Goal: Task Accomplishment & Management: Manage account settings

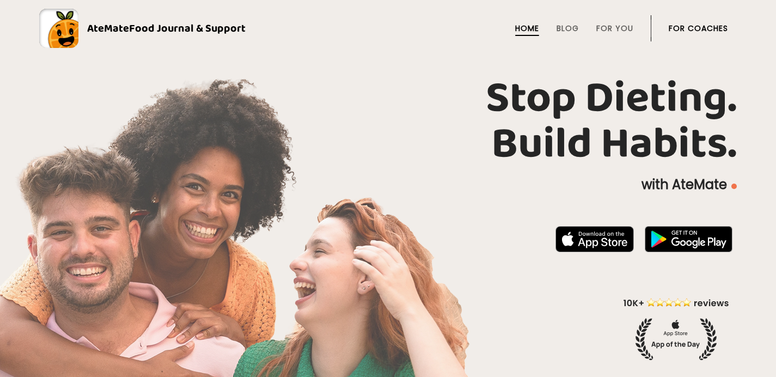
click at [679, 26] on link "For Coaches" at bounding box center [698, 28] width 59 height 9
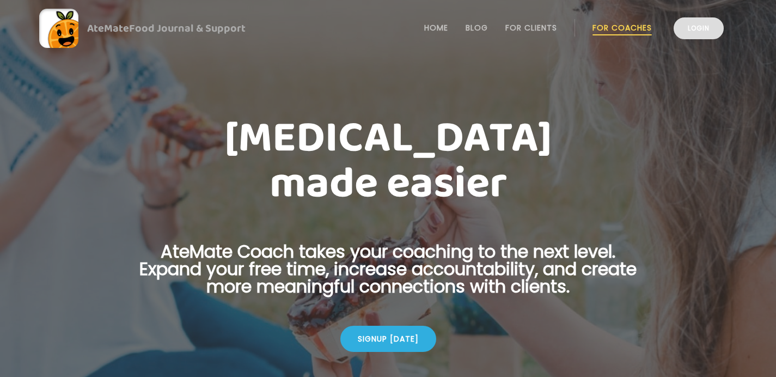
click at [690, 26] on link "Login" at bounding box center [699, 28] width 50 height 22
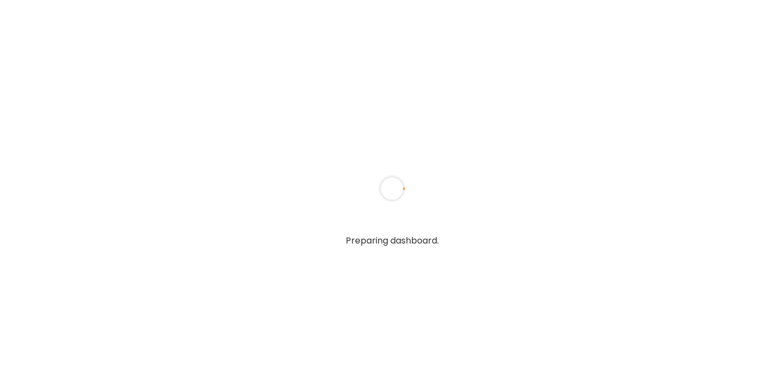
type textarea "**********"
type input "*****"
type input "**********"
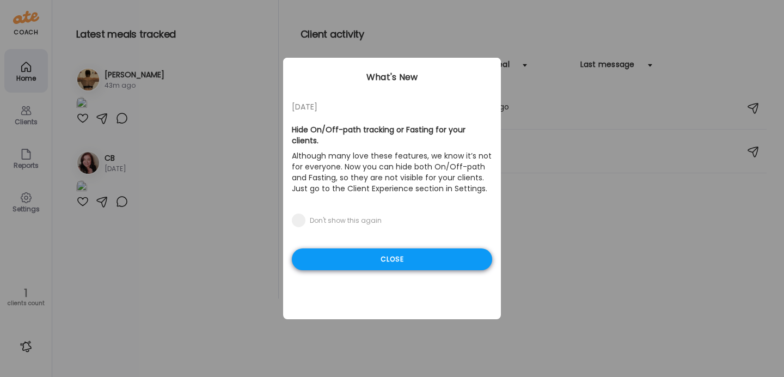
type input "**********"
click at [375, 248] on div "Close" at bounding box center [392, 259] width 200 height 22
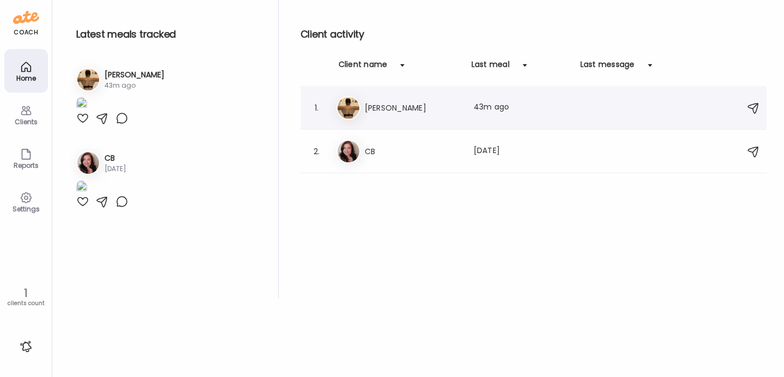
click at [391, 109] on h3 "Xan McKnight" at bounding box center [413, 107] width 96 height 13
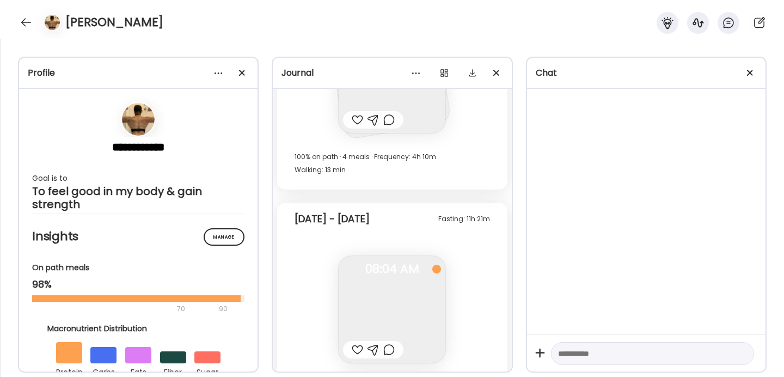
scroll to position [25881, 0]
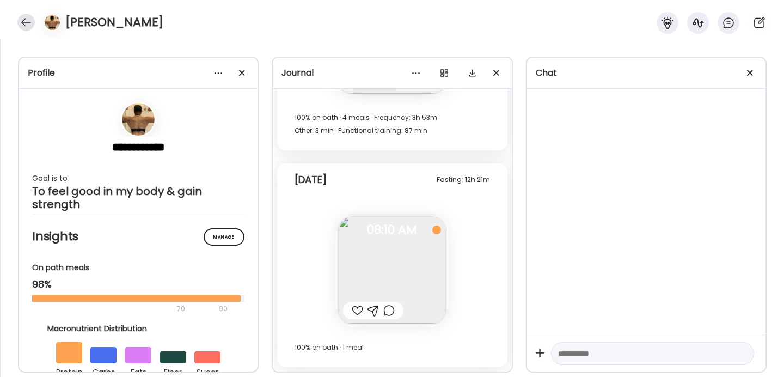
click at [28, 22] on div at bounding box center [25, 22] width 17 height 17
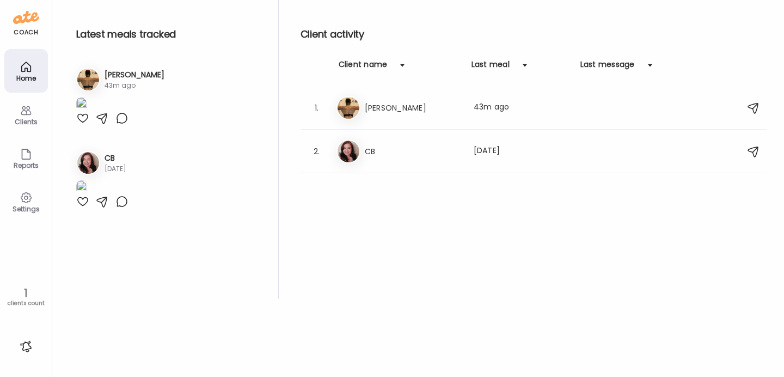
click at [131, 74] on h3 "Xan McKnight" at bounding box center [135, 74] width 60 height 11
click at [378, 107] on h3 "Xan McKnight" at bounding box center [413, 107] width 96 height 13
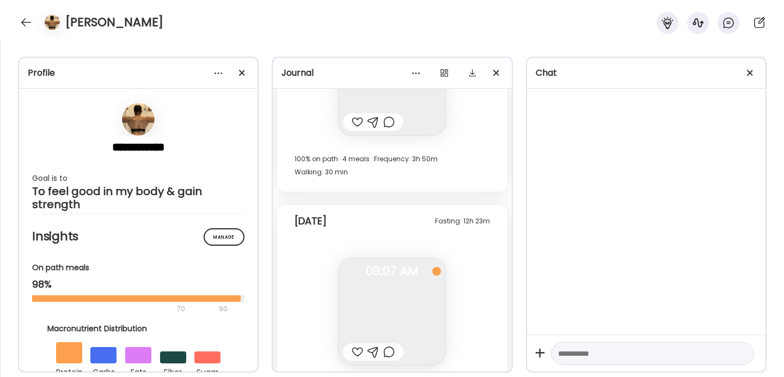
scroll to position [24984, 0]
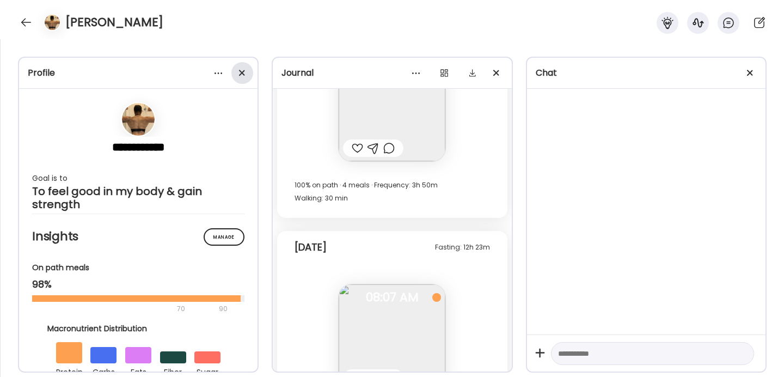
click at [239, 69] on div at bounding box center [243, 73] width 22 height 22
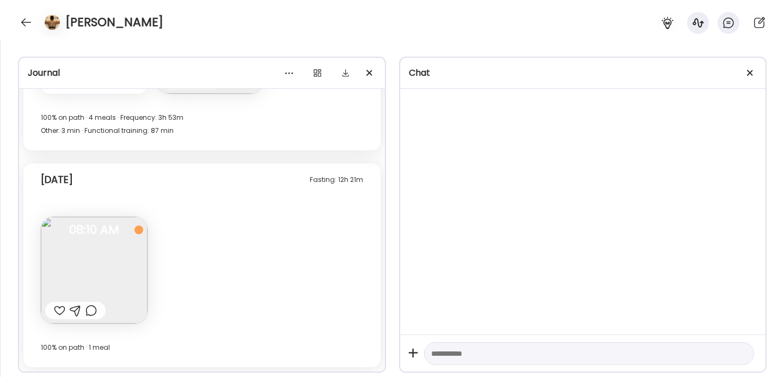
scroll to position [14999, 0]
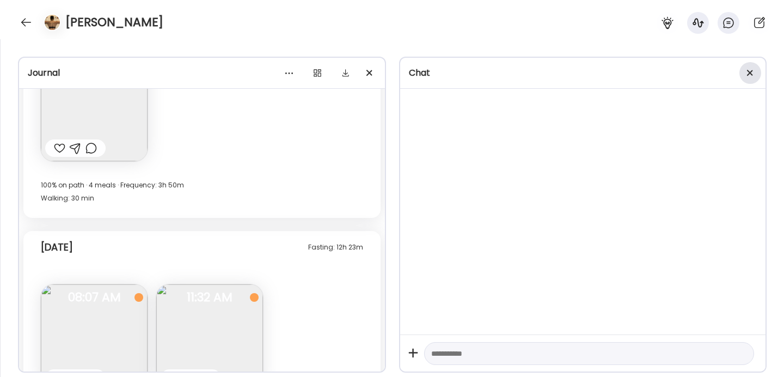
click at [749, 73] on span at bounding box center [750, 73] width 6 height 6
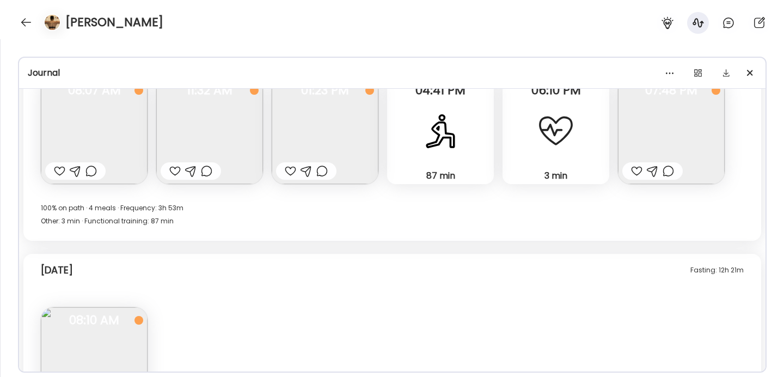
scroll to position [8456, 0]
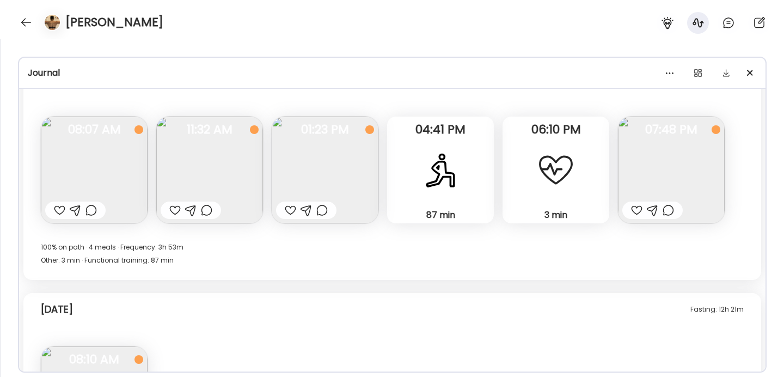
click at [655, 180] on img at bounding box center [671, 170] width 107 height 107
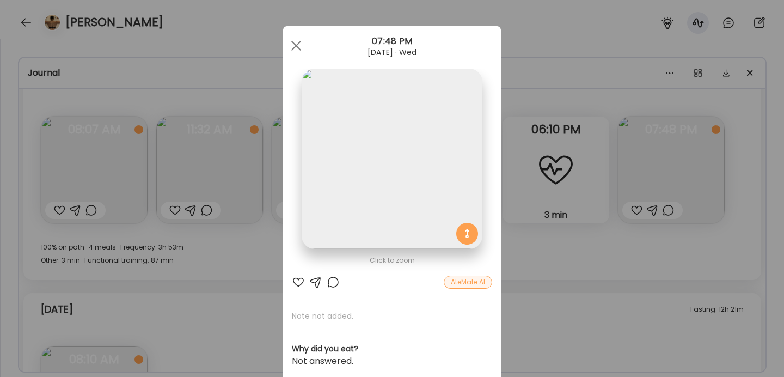
click at [383, 184] on img at bounding box center [392, 159] width 180 height 180
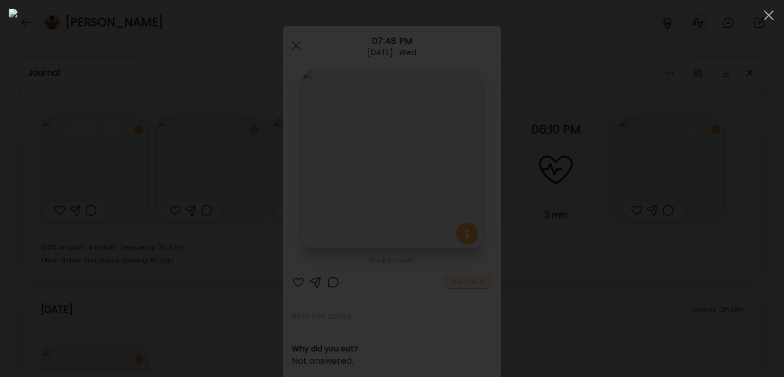
click at [602, 260] on div at bounding box center [392, 189] width 767 height 360
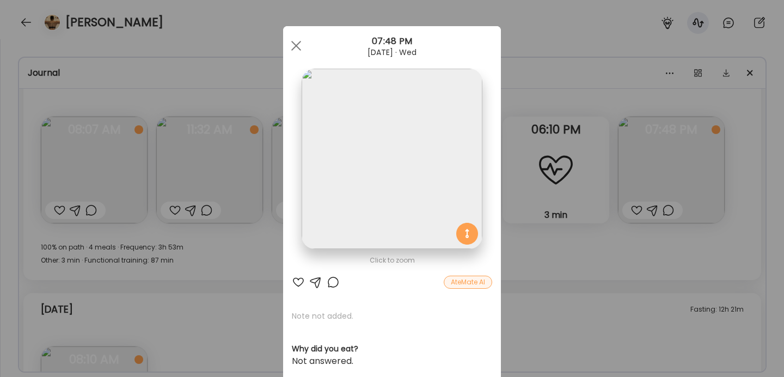
click at [595, 260] on div "Ate Coach Dashboard Wahoo! It’s official Take a moment to set up your Coach Pro…" at bounding box center [392, 188] width 784 height 377
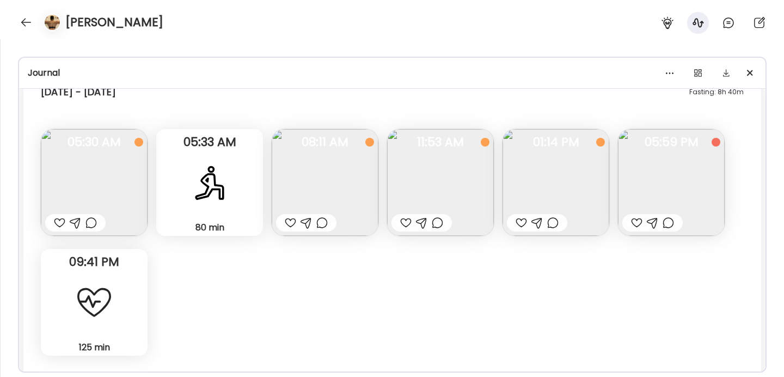
scroll to position [6959, 0]
